Goal: Task Accomplishment & Management: Use online tool/utility

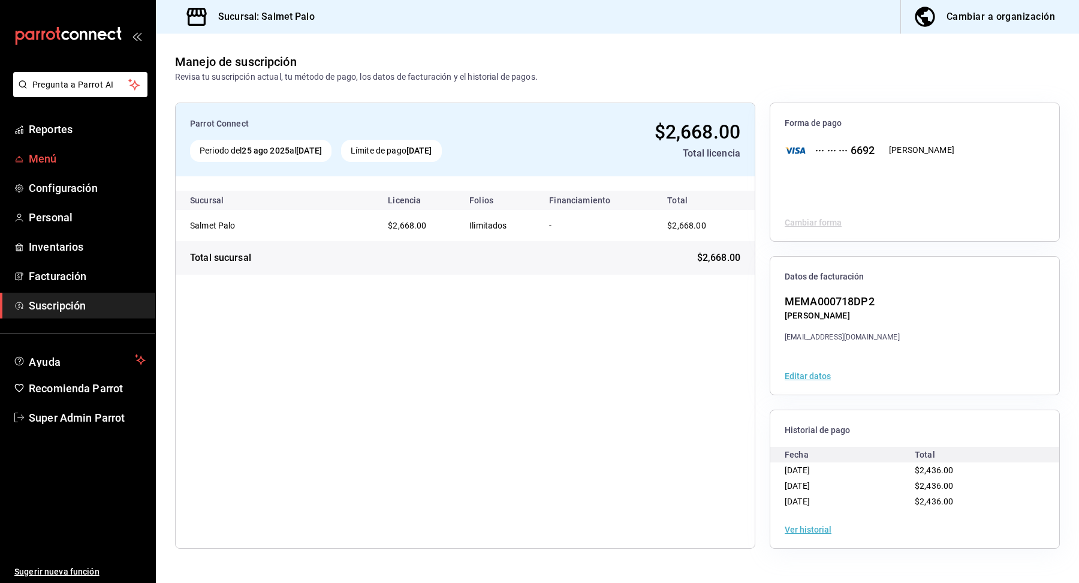
click at [55, 167] on link "Menú" at bounding box center [77, 159] width 155 height 26
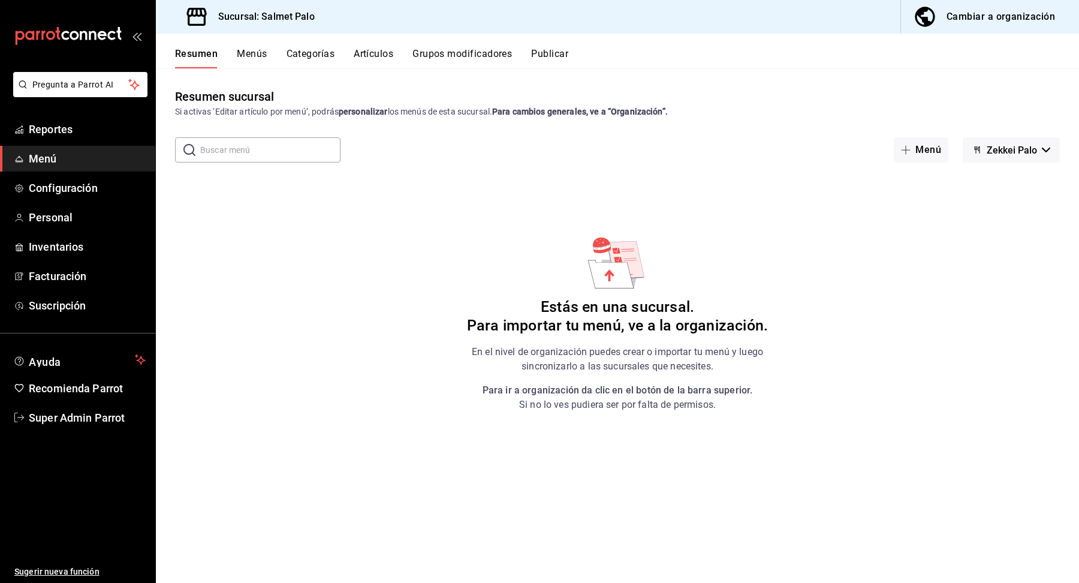
click at [255, 53] on button "Menús" at bounding box center [252, 58] width 30 height 20
click at [1015, 17] on div "Cambiar a organización" at bounding box center [1001, 16] width 109 height 17
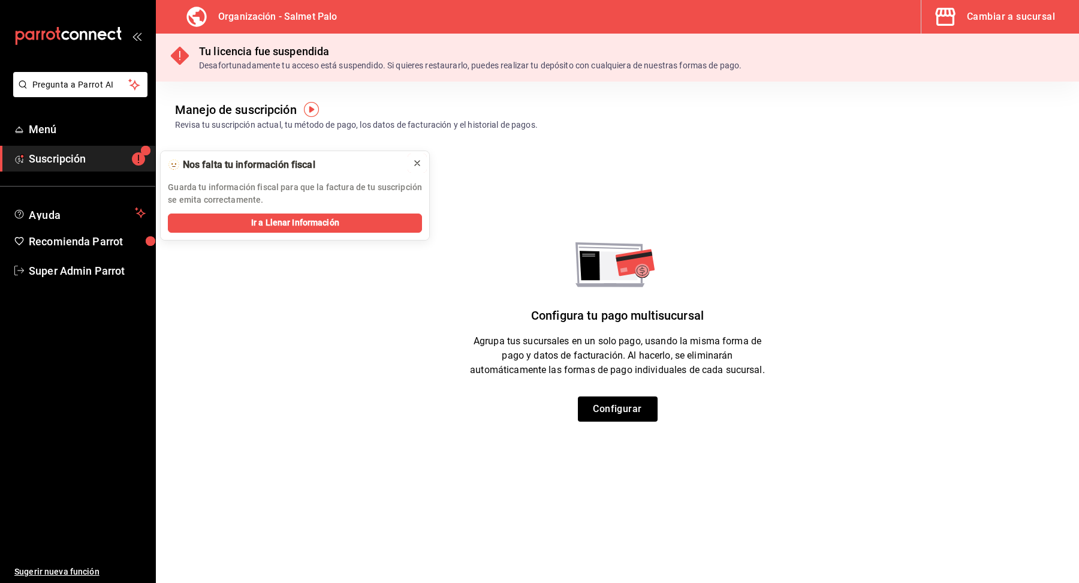
click at [412, 159] on button at bounding box center [417, 163] width 19 height 19
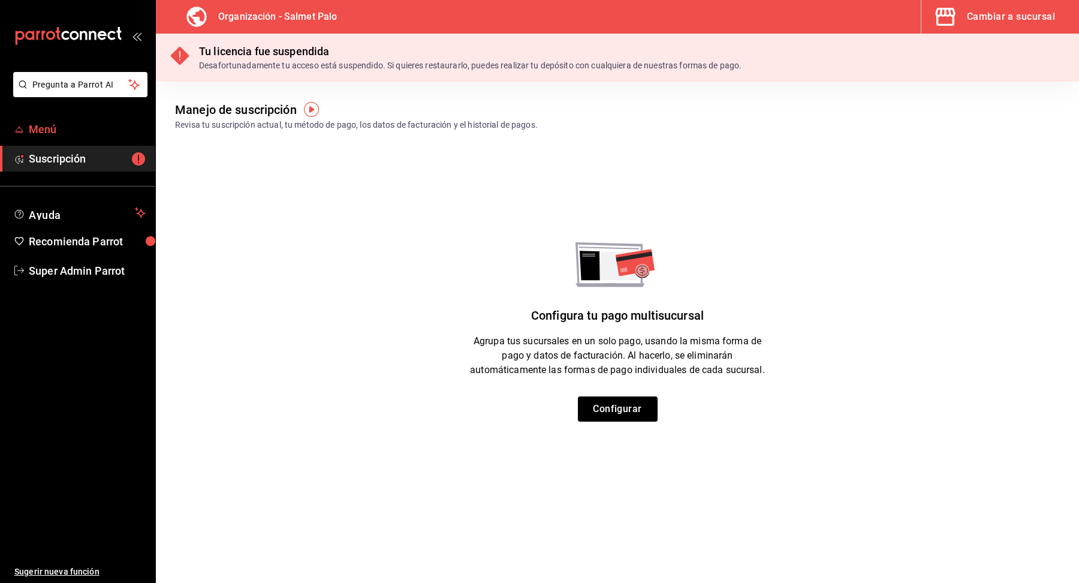
click at [98, 124] on span "Menú" at bounding box center [87, 129] width 117 height 16
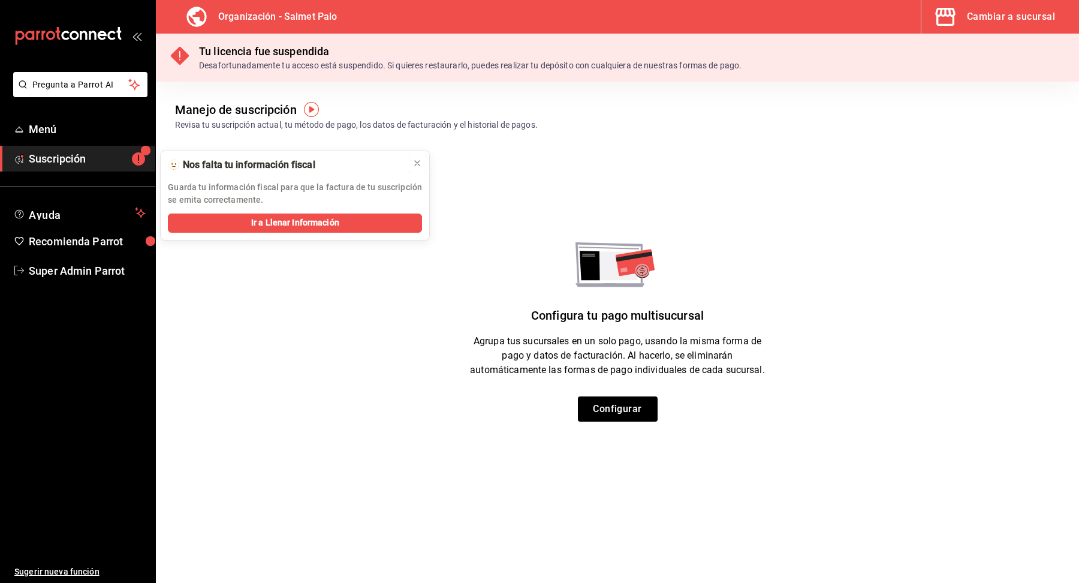
click at [421, 163] on icon at bounding box center [418, 163] width 10 height 10
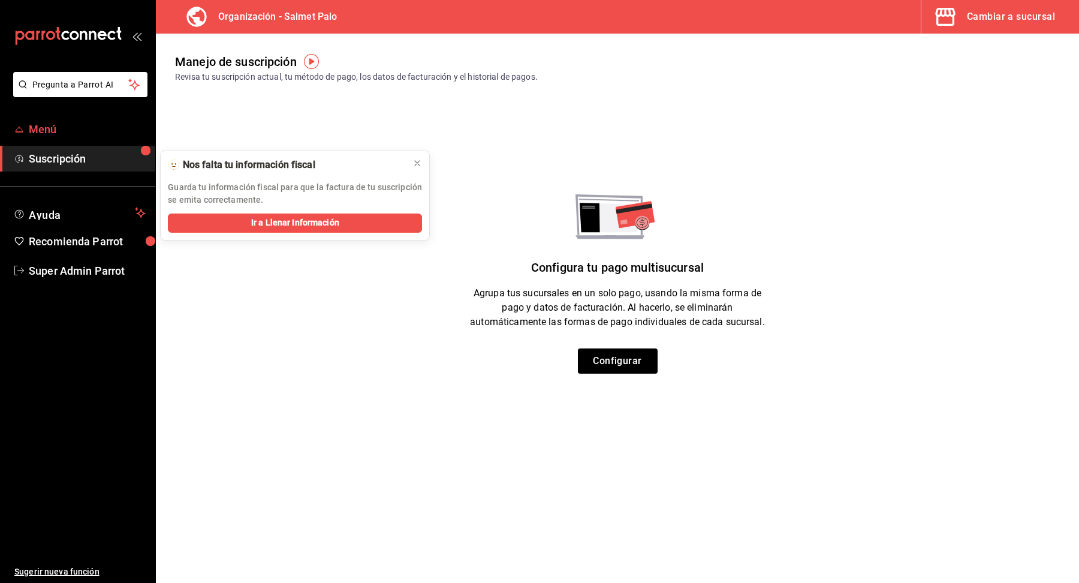
click at [93, 139] on link "Menú" at bounding box center [77, 129] width 155 height 26
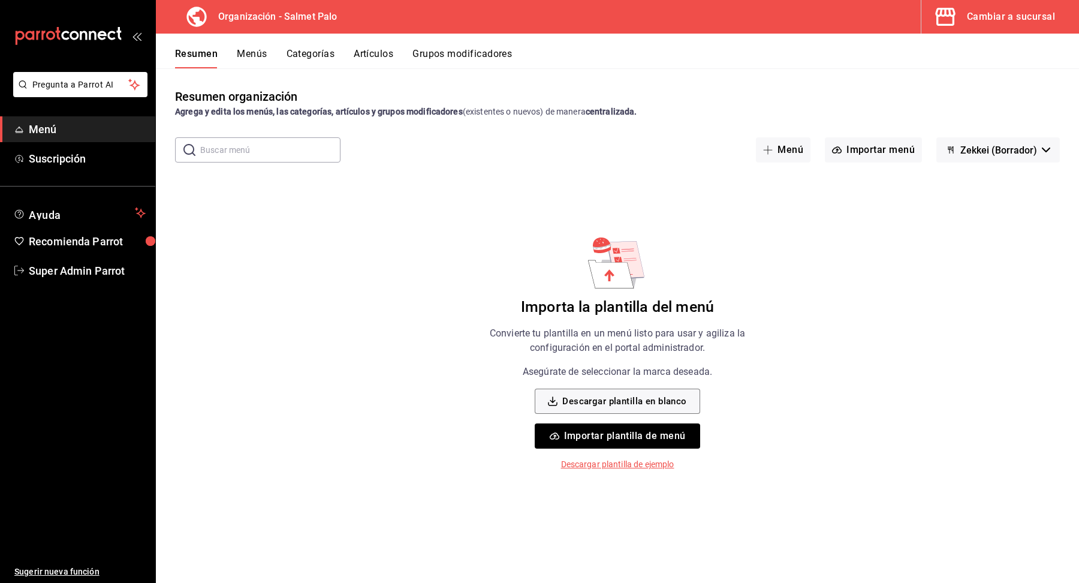
click at [648, 437] on button "Importar plantilla de menú" at bounding box center [617, 435] width 165 height 25
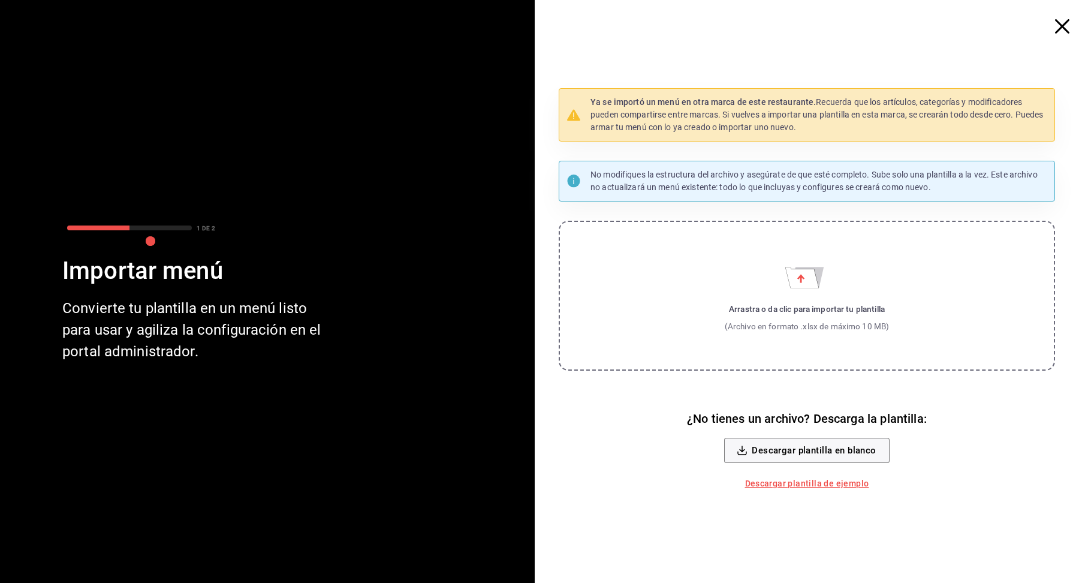
click at [754, 332] on label "Arrastra o da clic para importar tu plantilla (Archivo en formato .xlsx de máxi…" at bounding box center [807, 296] width 497 height 150
click at [0, 0] on input "Arrastra o da clic para importar tu plantilla (Archivo en formato .xlsx de máxi…" at bounding box center [0, 0] width 0 height 0
